Goal: Entertainment & Leisure: Consume media (video, audio)

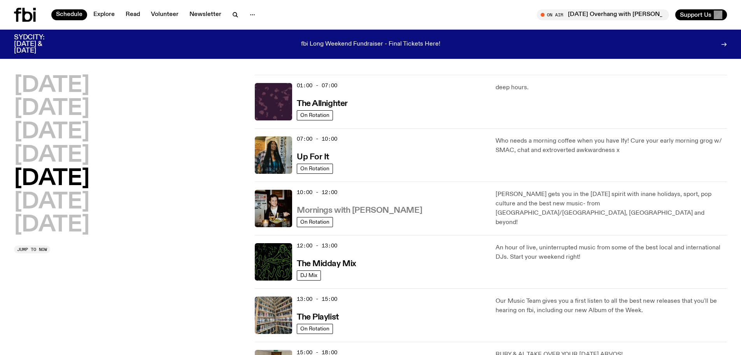
click at [345, 214] on h3 "Mornings with [PERSON_NAME]" at bounding box center [359, 210] width 125 height 8
click at [327, 196] on span "10:00 - 12:00" at bounding box center [317, 191] width 40 height 7
click at [340, 214] on h3 "Mornings with [PERSON_NAME]" at bounding box center [359, 210] width 125 height 8
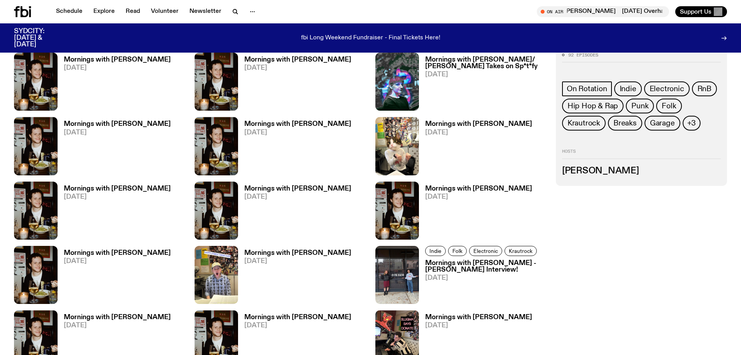
scroll to position [462, 0]
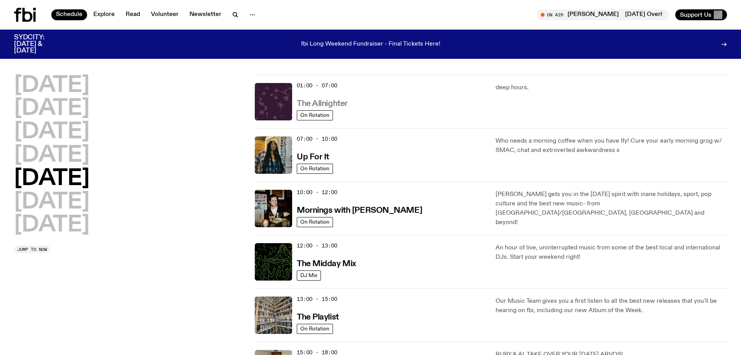
click at [344, 105] on h3 "The Allnighter" at bounding box center [322, 104] width 51 height 8
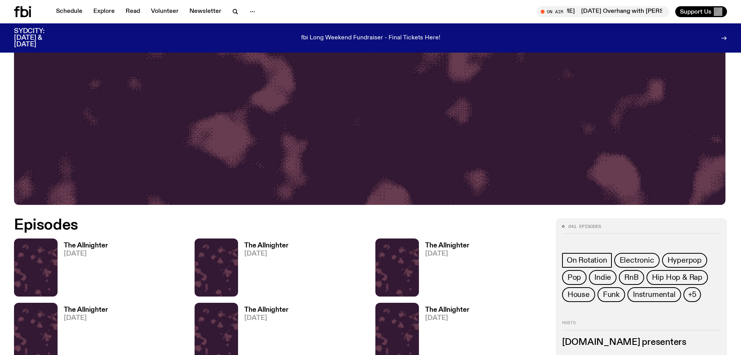
scroll to position [411, 0]
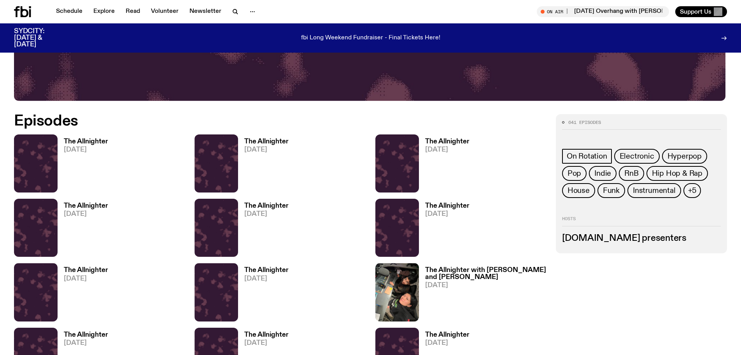
click at [458, 205] on div "The Allnighter [DATE]" at bounding box center [444, 227] width 51 height 58
click at [458, 206] on div "The Allnighter [DATE]" at bounding box center [444, 227] width 51 height 58
click at [461, 209] on h3 "The Allnighter" at bounding box center [447, 205] width 44 height 7
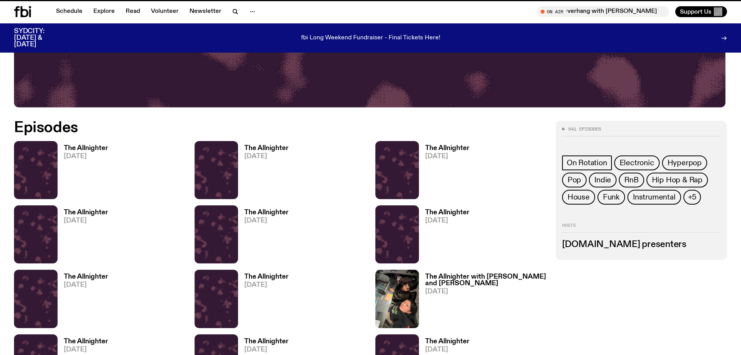
scroll to position [405, 0]
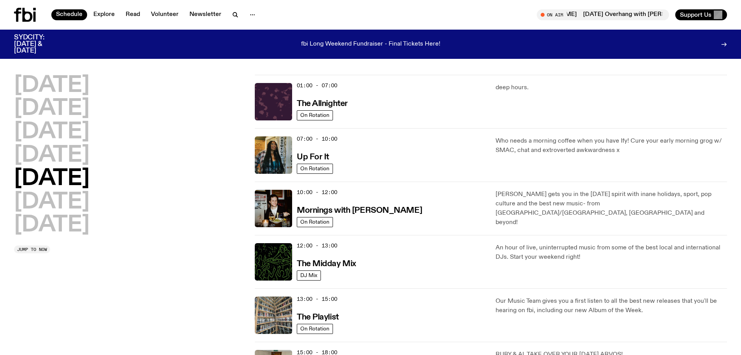
click at [225, 150] on div "[DATE] [DATE] [DATE] [DATE] [DATE] [DATE] [DATE]" at bounding box center [130, 156] width 232 height 162
click at [329, 142] on span "07:00 - 10:00" at bounding box center [317, 138] width 40 height 7
click at [329, 158] on link "Up For It" at bounding box center [313, 156] width 32 height 10
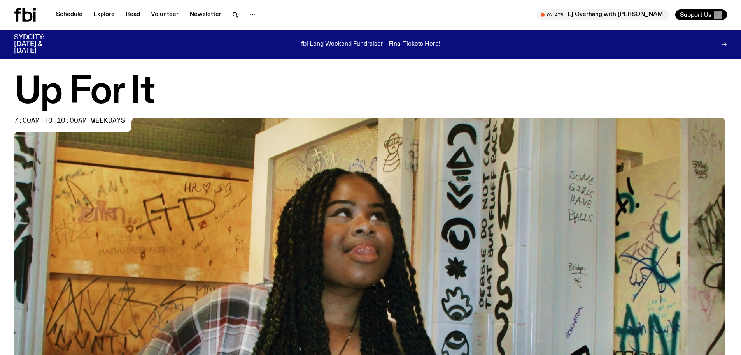
click at [266, 103] on h1 "Up For It" at bounding box center [370, 92] width 713 height 35
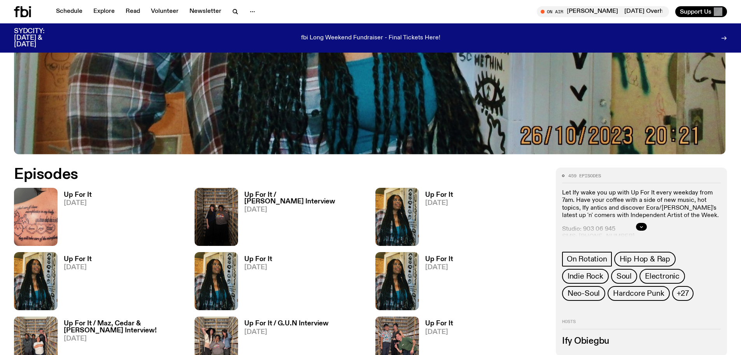
scroll to position [410, 0]
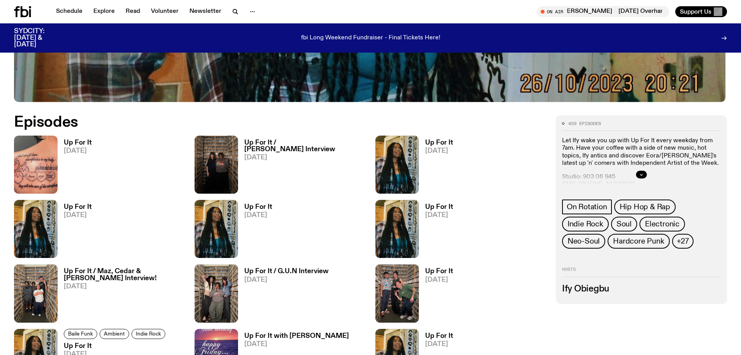
click at [131, 279] on h3 "Up For It / Maz, Cedar & [PERSON_NAME] Interview!" at bounding box center [124, 274] width 121 height 13
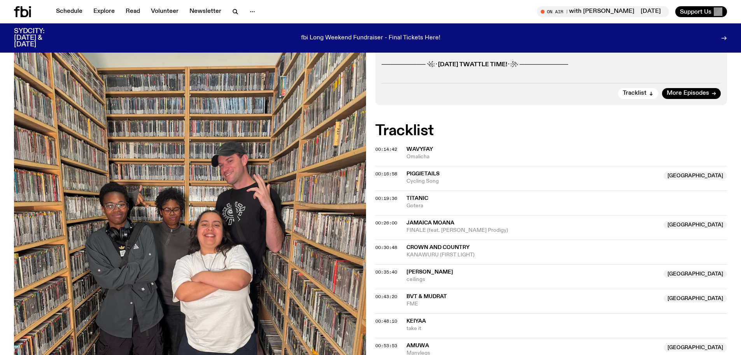
scroll to position [202, 0]
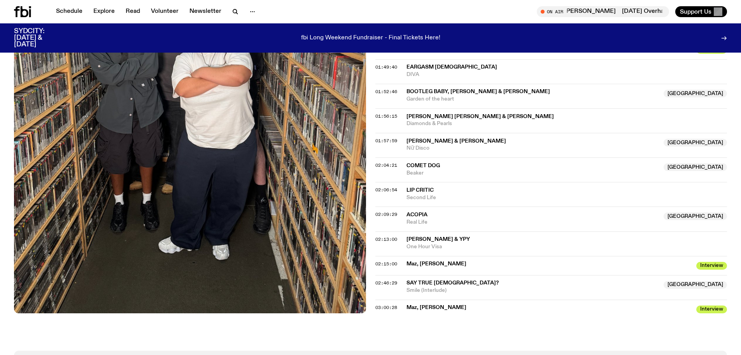
scroll to position [715, 0]
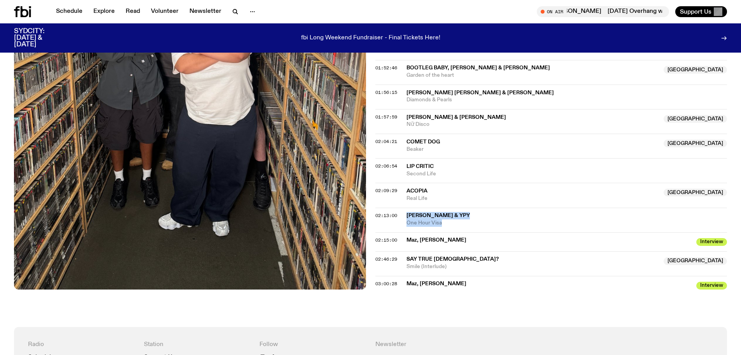
drag, startPoint x: 451, startPoint y: 236, endPoint x: 403, endPoint y: 225, distance: 49.6
click at [403, 225] on div "02:13:00 [PERSON_NAME] & YPY One Hour Visa" at bounding box center [552, 219] width 352 height 25
copy div "[PERSON_NAME] & YPY One Hour Visa"
drag, startPoint x: 475, startPoint y: 251, endPoint x: 409, endPoint y: 251, distance: 66.2
click at [409, 244] on span "Maz, [PERSON_NAME]" at bounding box center [550, 239] width 286 height 7
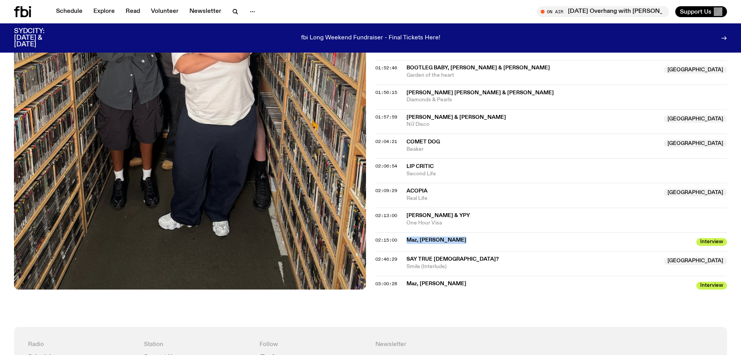
click at [409, 244] on span "Maz, [PERSON_NAME]" at bounding box center [550, 239] width 286 height 7
drag, startPoint x: 440, startPoint y: 205, endPoint x: 408, endPoint y: 196, distance: 33.3
click at [408, 196] on div "02:09:29 Acopia [GEOGRAPHIC_DATA] Real Life [GEOGRAPHIC_DATA]" at bounding box center [552, 195] width 352 height 25
copy div "Acopia Australia Real Life"
drag, startPoint x: 458, startPoint y: 181, endPoint x: 407, endPoint y: 169, distance: 52.7
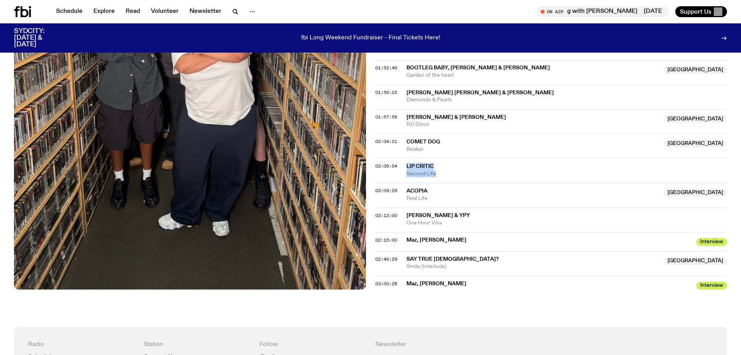
click at [407, 169] on div "02:06:54 Lip Critic Second Life" at bounding box center [552, 170] width 352 height 25
copy div "Lip Critic Second Life"
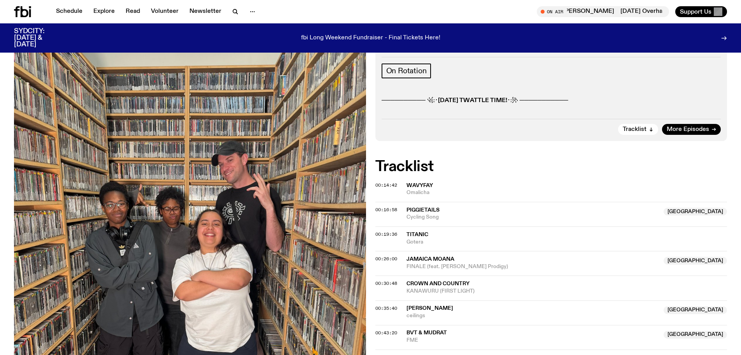
scroll to position [0, 0]
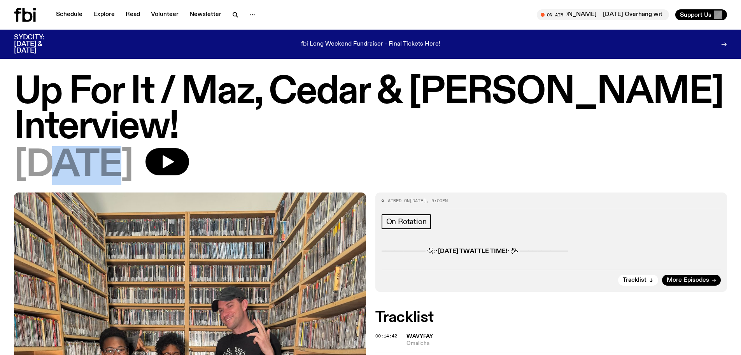
drag, startPoint x: 59, startPoint y: 130, endPoint x: 113, endPoint y: 129, distance: 54.1
click at [113, 148] on span "[DATE]" at bounding box center [73, 165] width 119 height 35
click at [531, 148] on div "[DATE]" at bounding box center [370, 165] width 713 height 35
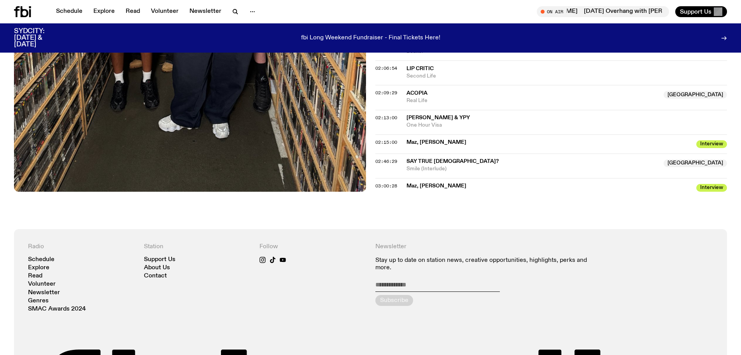
scroll to position [722, 0]
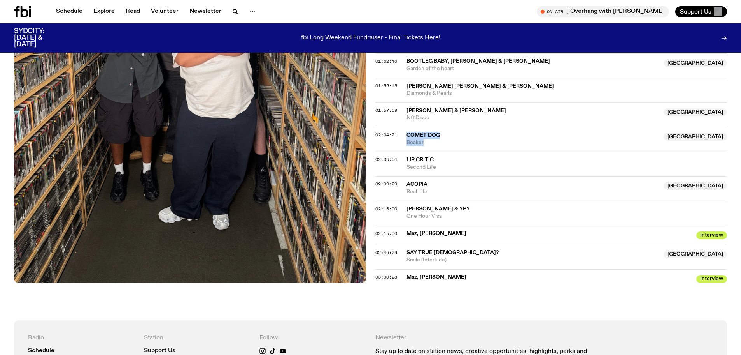
drag, startPoint x: 457, startPoint y: 152, endPoint x: 400, endPoint y: 140, distance: 58.1
click at [400, 140] on div "02:04:21 Comet Dog [GEOGRAPHIC_DATA] Beaker [GEOGRAPHIC_DATA]" at bounding box center [552, 139] width 352 height 25
copy div "Comet Dog Australia Beaker"
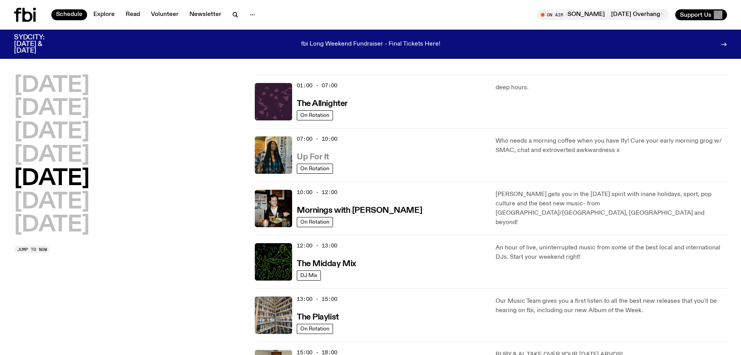
click at [329, 161] on h3 "Up For It" at bounding box center [313, 157] width 32 height 8
click at [335, 196] on span "10:00 - 12:00" at bounding box center [317, 191] width 40 height 7
click at [336, 214] on h3 "Mornings with [PERSON_NAME]" at bounding box center [359, 210] width 125 height 8
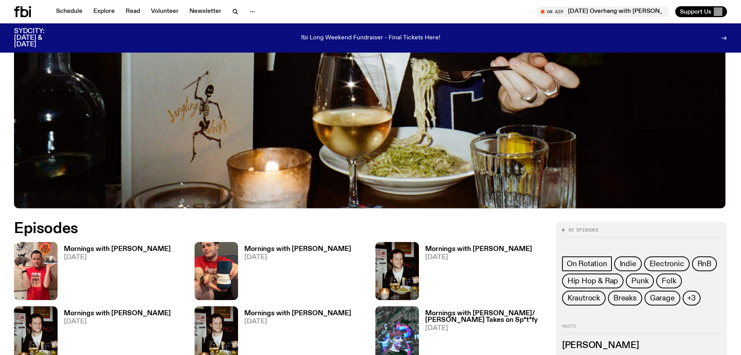
scroll to position [305, 0]
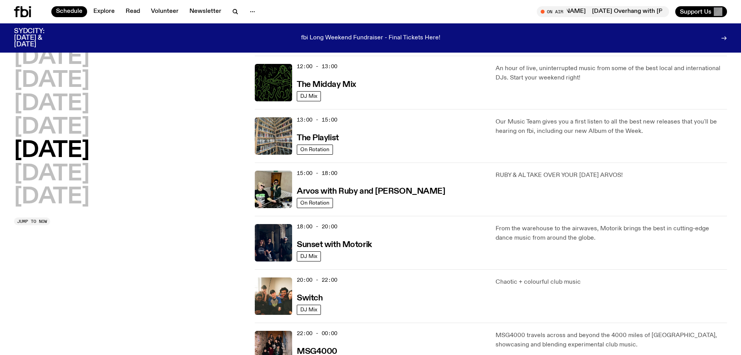
scroll to position [204, 0]
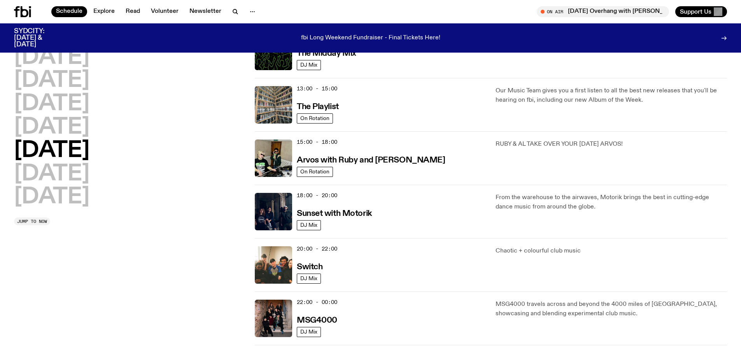
drag, startPoint x: 90, startPoint y: 197, endPoint x: 146, endPoint y: 262, distance: 86.2
click at [146, 262] on div "[DATE] [DATE] [DATE] [DATE] [DATE] [DATE] [DATE] Jump to now" at bounding box center [130, 105] width 232 height 480
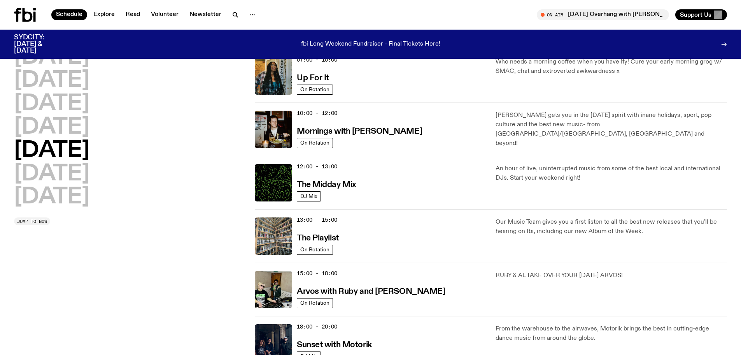
scroll to position [0, 0]
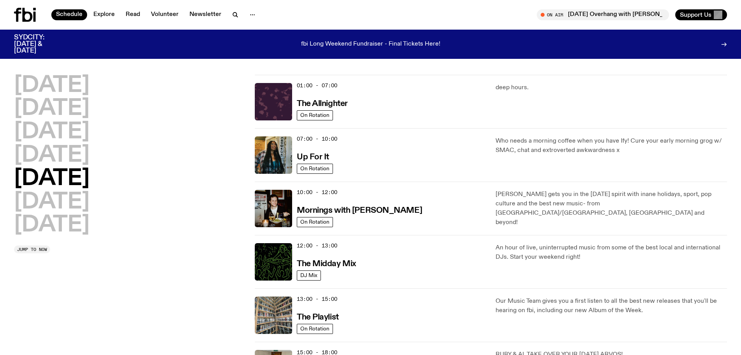
click at [353, 106] on div "01:00 - 07:00 The Allnighter" at bounding box center [392, 101] width 190 height 37
click at [348, 106] on h3 "The Allnighter" at bounding box center [322, 104] width 51 height 8
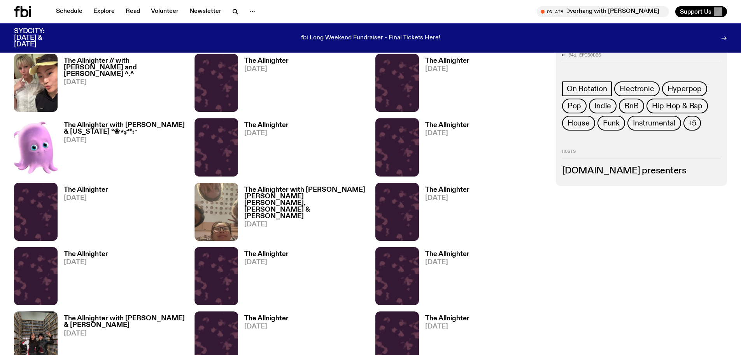
scroll to position [1031, 0]
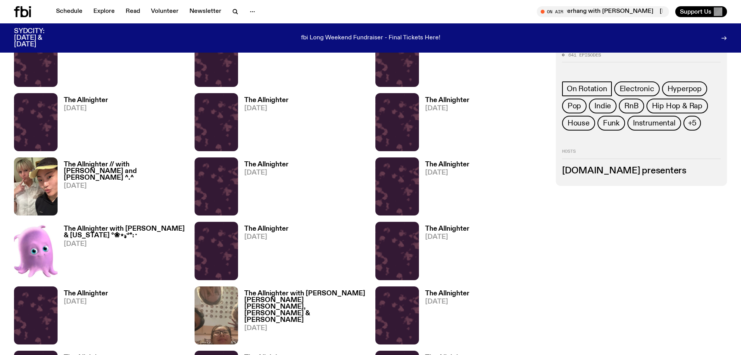
click at [463, 104] on h3 "The Allnighter" at bounding box center [447, 100] width 44 height 7
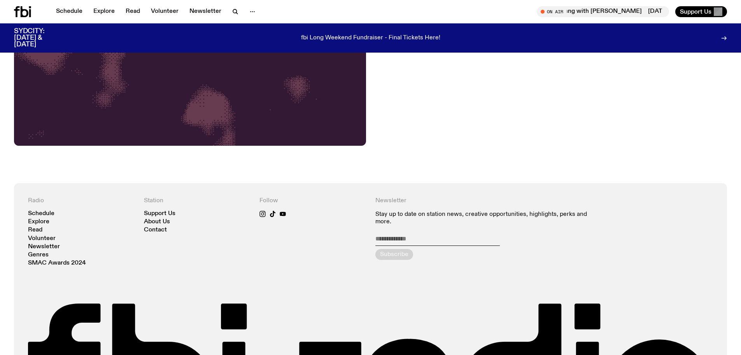
scroll to position [201, 0]
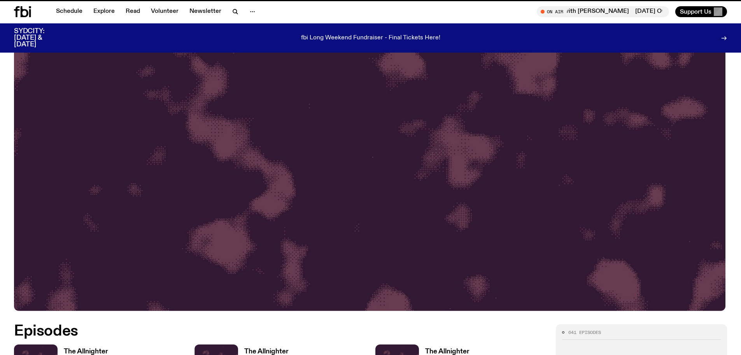
scroll to position [405, 0]
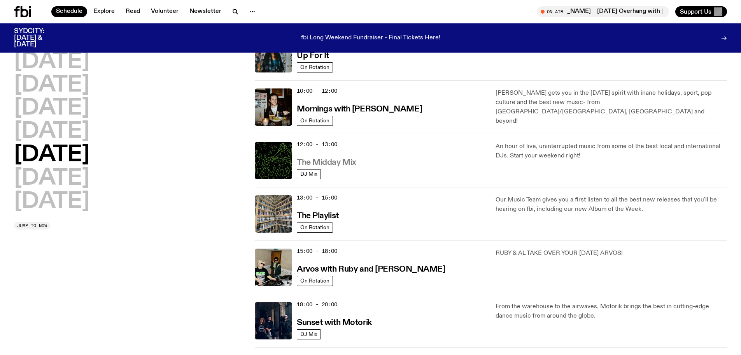
scroll to position [100, 0]
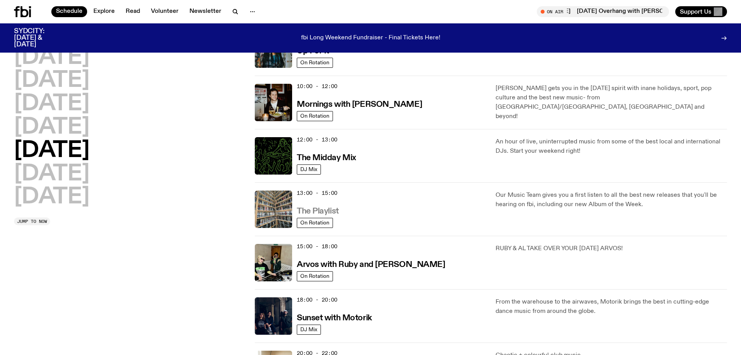
click at [329, 215] on h3 "The Playlist" at bounding box center [318, 211] width 42 height 8
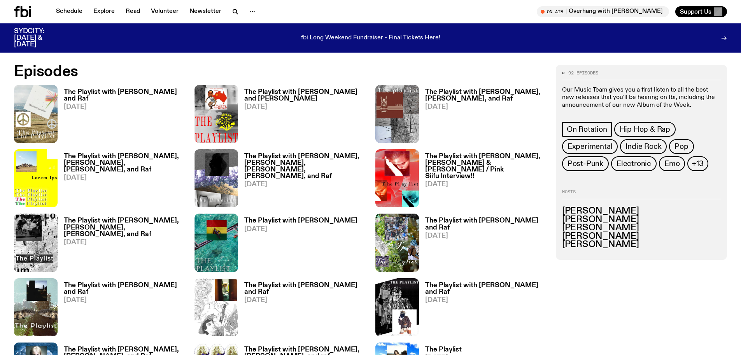
scroll to position [460, 0]
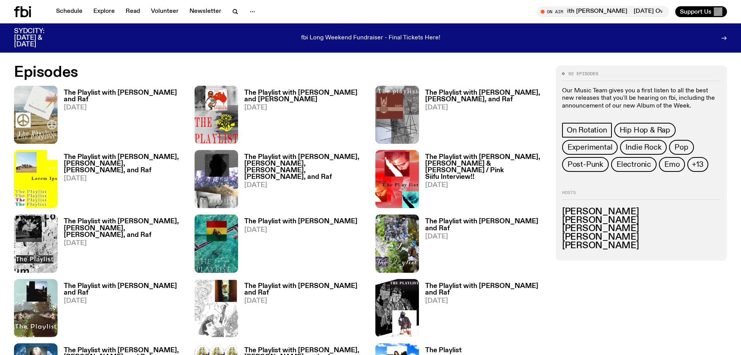
click at [76, 162] on h3 "The Playlist with [PERSON_NAME], [PERSON_NAME], [PERSON_NAME], and Raf" at bounding box center [124, 164] width 121 height 20
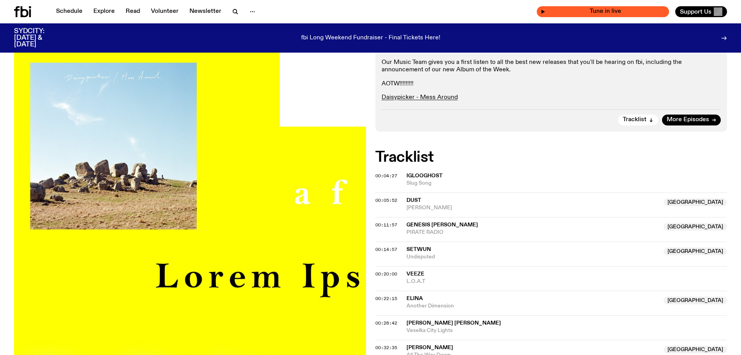
scroll to position [892, 0]
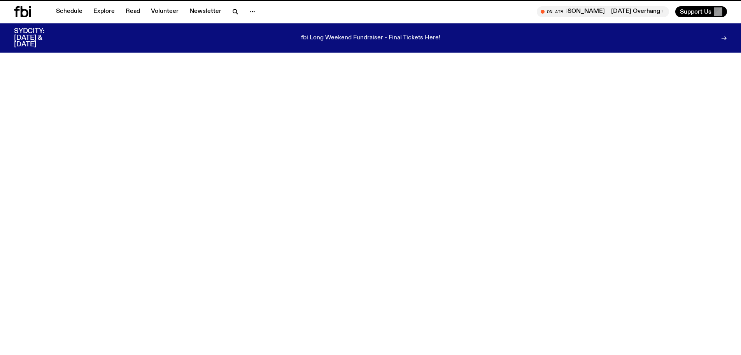
scroll to position [460, 0]
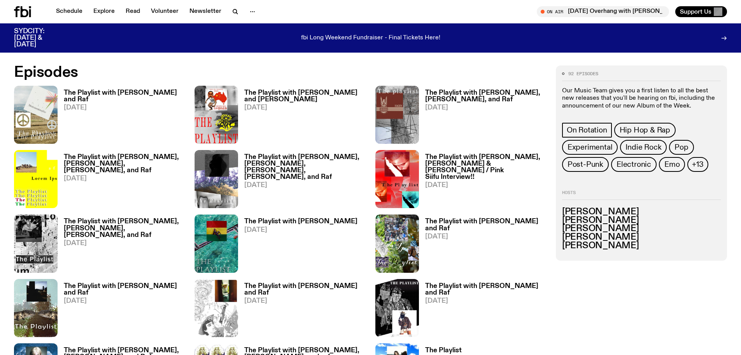
click at [116, 95] on h3 "The Playlist with [PERSON_NAME] and Raf" at bounding box center [124, 96] width 121 height 13
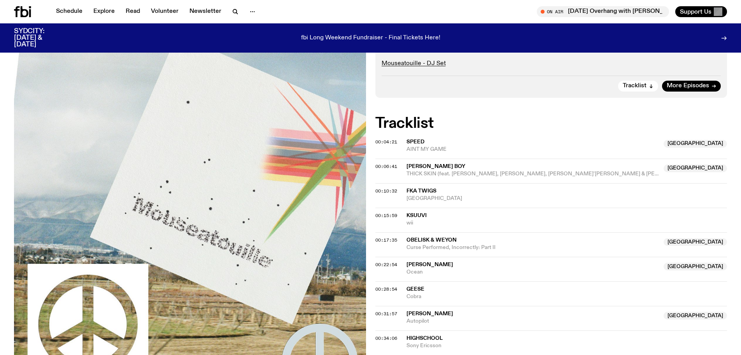
scroll to position [202, 0]
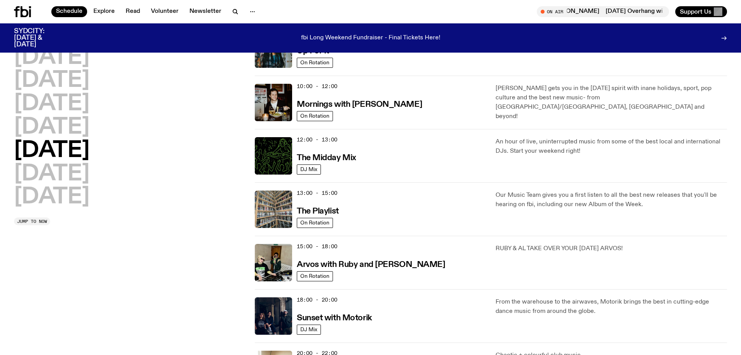
scroll to position [204, 0]
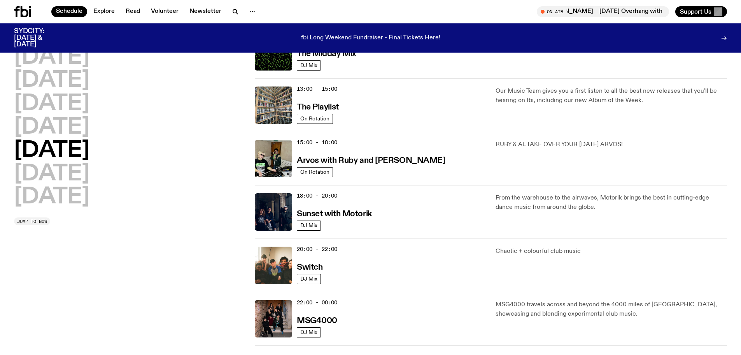
click at [341, 172] on div "15:00 - 18:00 Arvos with [PERSON_NAME] and [PERSON_NAME]" at bounding box center [392, 158] width 190 height 37
click at [366, 165] on h3 "Arvos with Ruby and [PERSON_NAME]" at bounding box center [371, 160] width 148 height 8
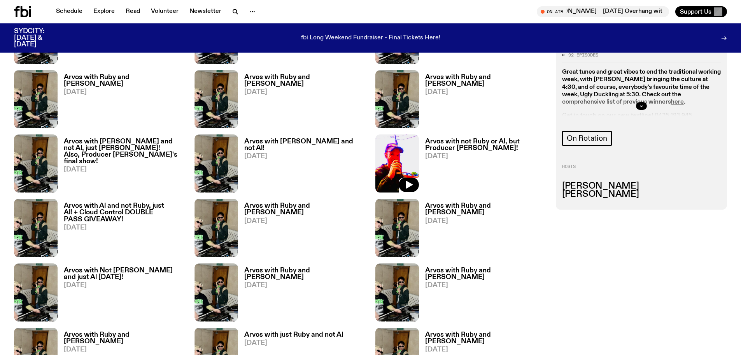
scroll to position [461, 0]
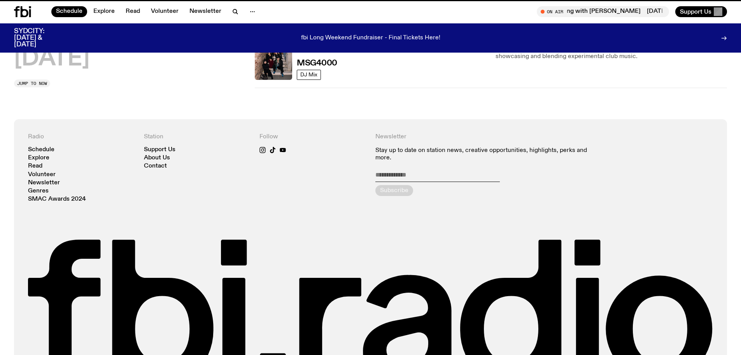
scroll to position [204, 0]
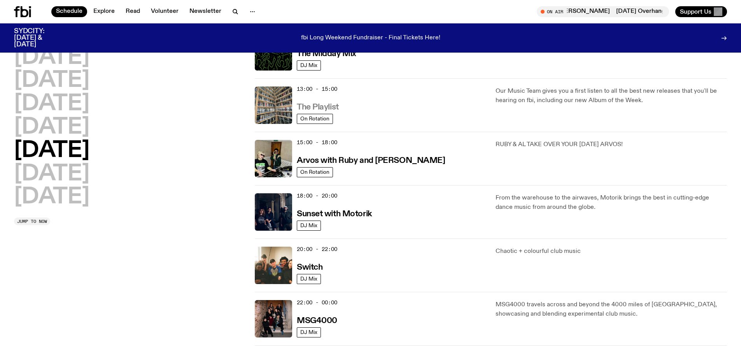
click at [328, 111] on h3 "The Playlist" at bounding box center [318, 107] width 42 height 8
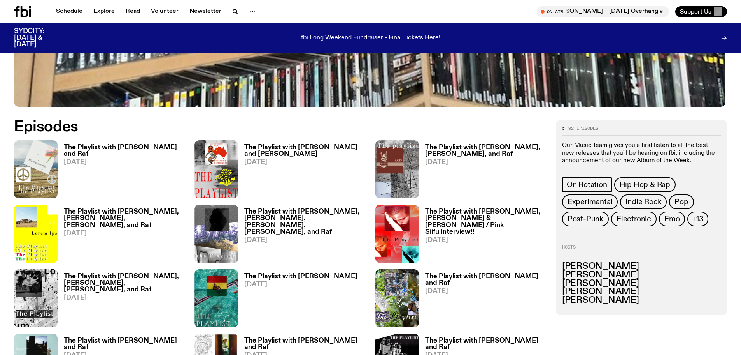
scroll to position [410, 0]
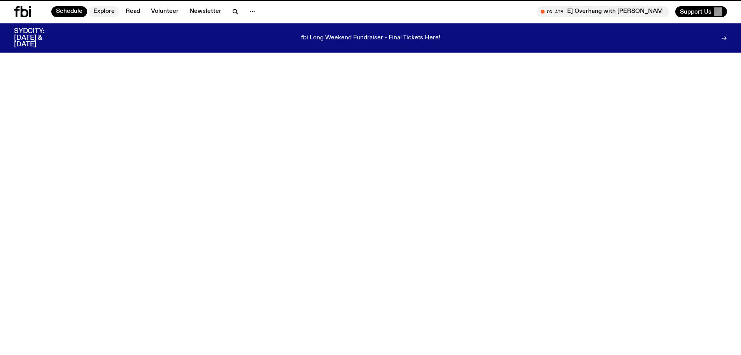
scroll to position [204, 0]
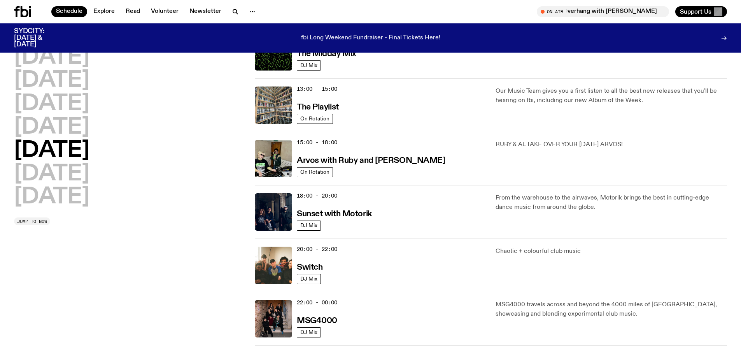
click at [337, 124] on div "13:00 - 15:00 The Playlist" at bounding box center [392, 104] width 190 height 37
click at [332, 111] on h3 "The Playlist" at bounding box center [318, 107] width 42 height 8
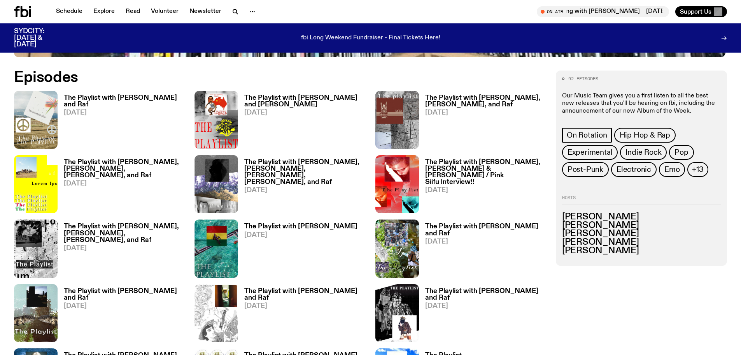
scroll to position [460, 0]
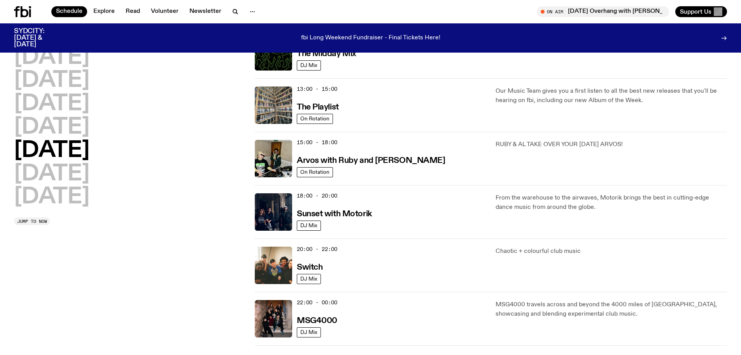
scroll to position [48, 0]
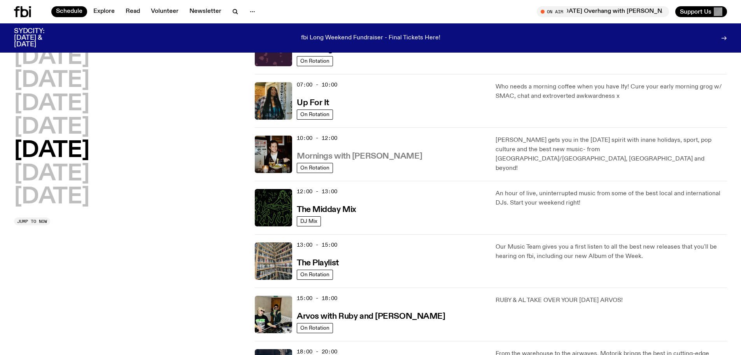
click at [362, 160] on h3 "Mornings with [PERSON_NAME]" at bounding box center [359, 156] width 125 height 8
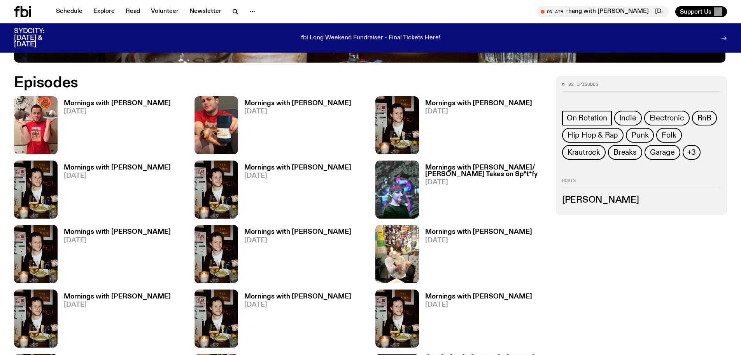
scroll to position [358, 0]
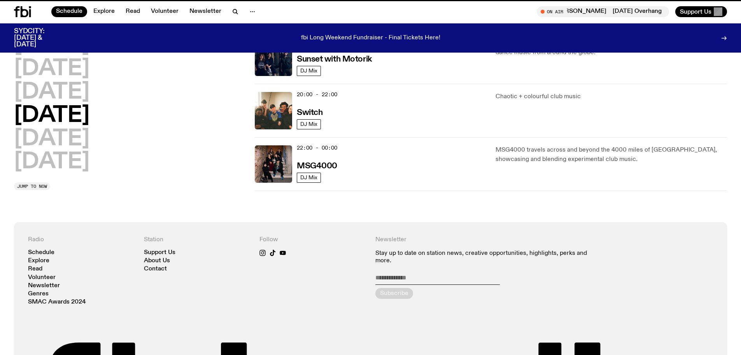
scroll to position [48, 0]
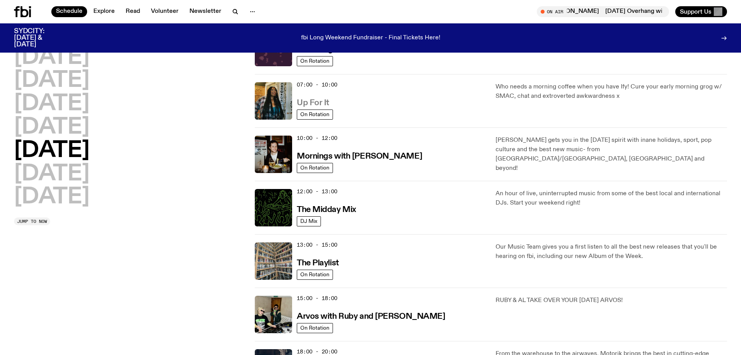
click at [325, 107] on h3 "Up For It" at bounding box center [313, 103] width 32 height 8
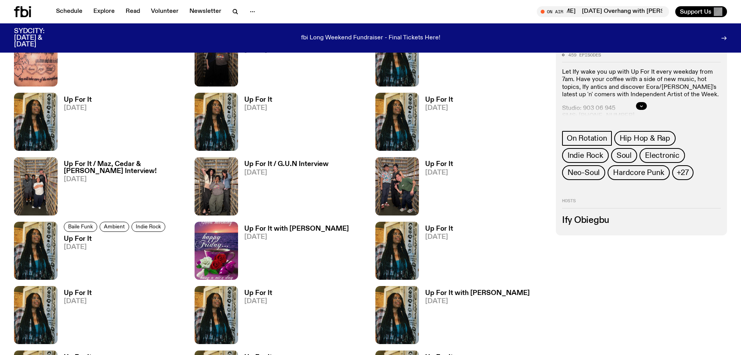
scroll to position [565, 0]
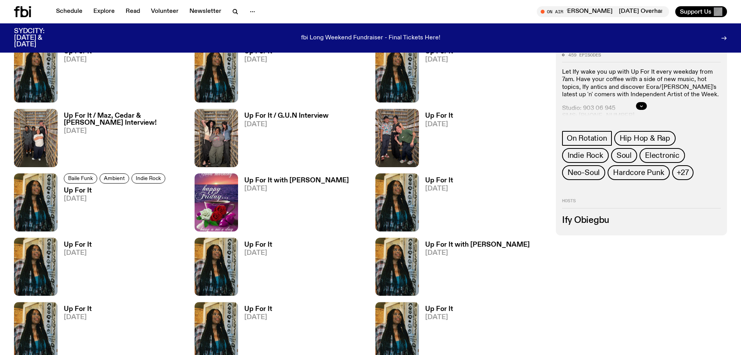
click at [444, 119] on h3 "Up For It" at bounding box center [439, 115] width 28 height 7
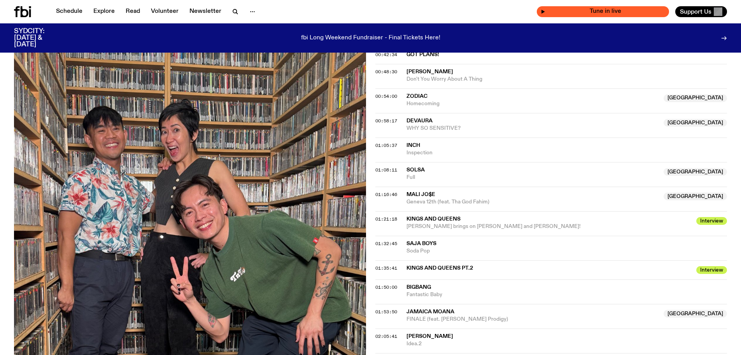
scroll to position [824, 0]
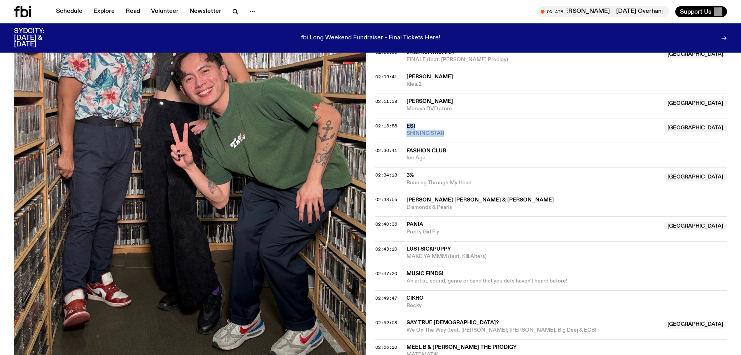
drag, startPoint x: 451, startPoint y: 176, endPoint x: 404, endPoint y: 170, distance: 47.8
click at [404, 142] on div "02:13:58 Esi NSW SHINING STAR [GEOGRAPHIC_DATA]" at bounding box center [552, 130] width 352 height 25
copy div "Esi NSW SHINING STAR"
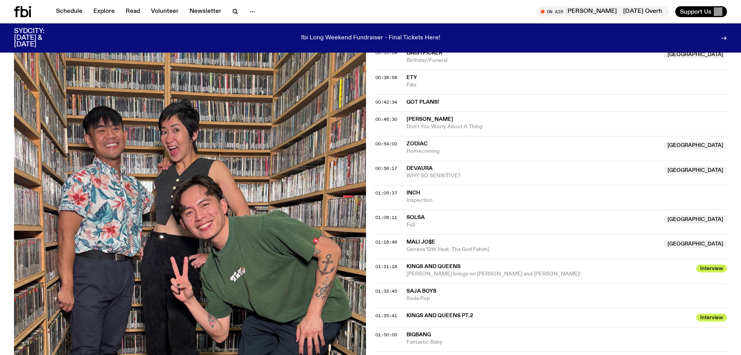
scroll to position [516, 0]
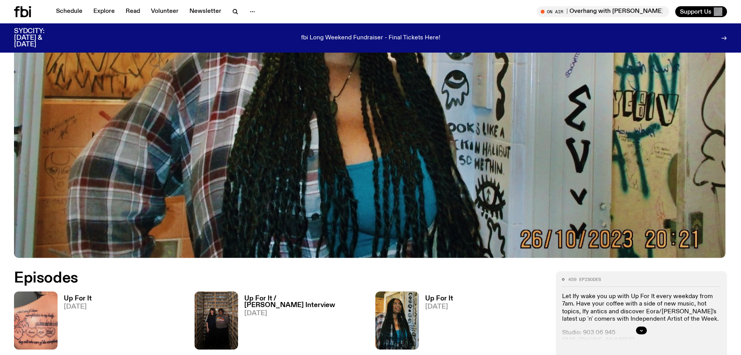
scroll to position [514, 0]
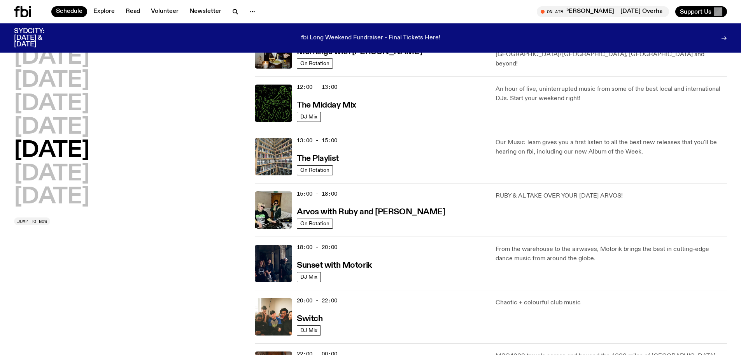
scroll to position [204, 0]
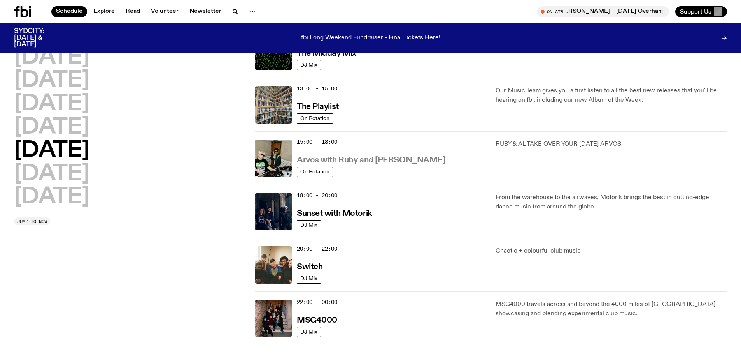
click at [358, 164] on h3 "Arvos with Ruby and [PERSON_NAME]" at bounding box center [371, 160] width 148 height 8
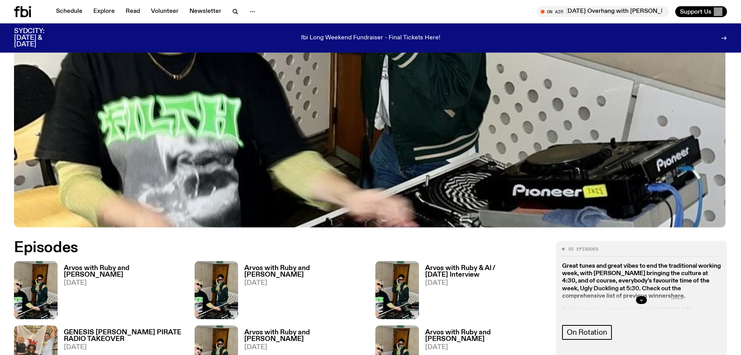
scroll to position [305, 0]
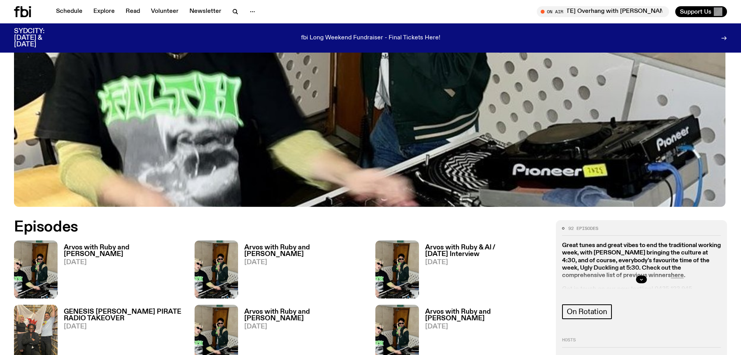
click at [123, 247] on h3 "Arvos with Ruby and [PERSON_NAME]" at bounding box center [124, 250] width 121 height 13
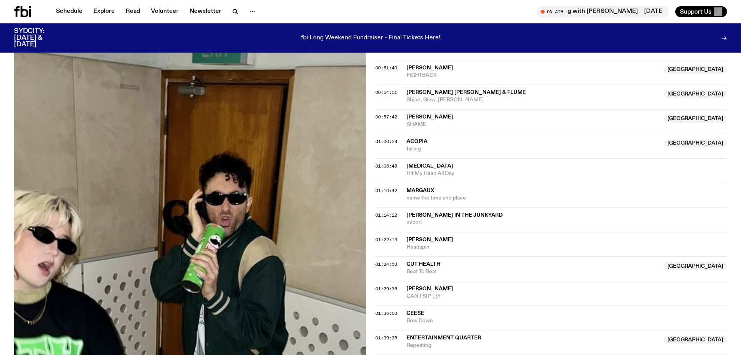
scroll to position [508, 0]
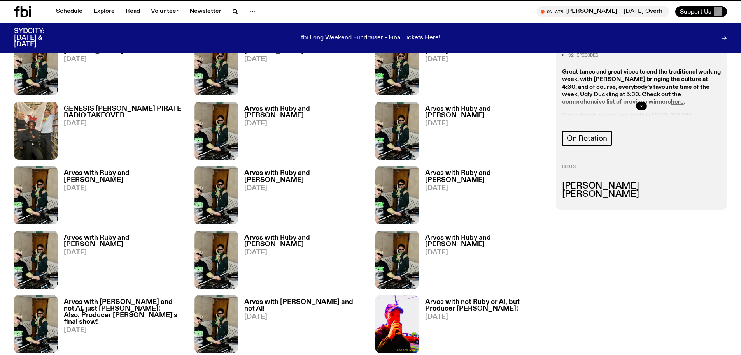
scroll to position [461, 0]
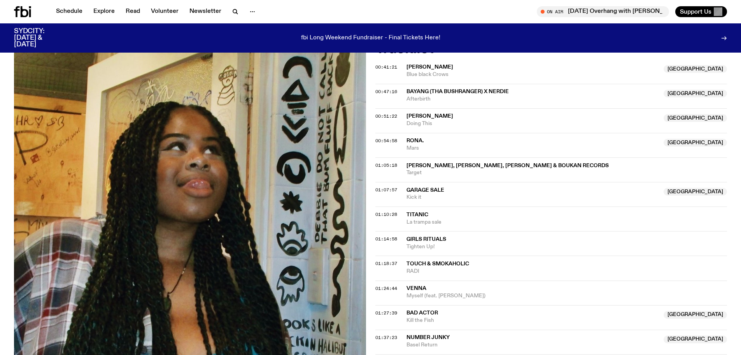
scroll to position [525, 0]
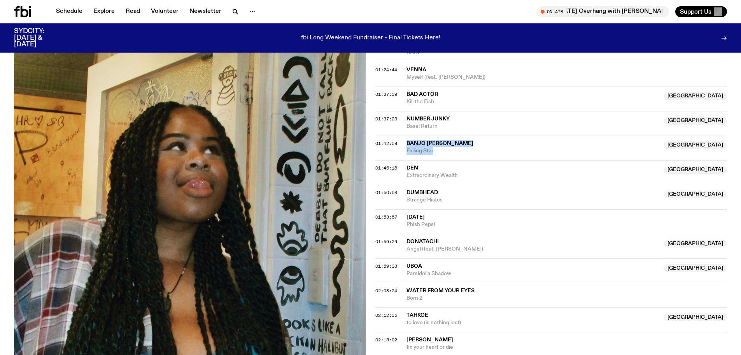
drag, startPoint x: 447, startPoint y: 182, endPoint x: 407, endPoint y: 171, distance: 41.3
click at [407, 160] on div "01:42:59 Banjo [PERSON_NAME] [GEOGRAPHIC_DATA] Falling Star NSW" at bounding box center [552, 147] width 352 height 25
copy div "Banjo [PERSON_NAME] NSW Falling Star"
